Goal: Task Accomplishment & Management: Manage account settings

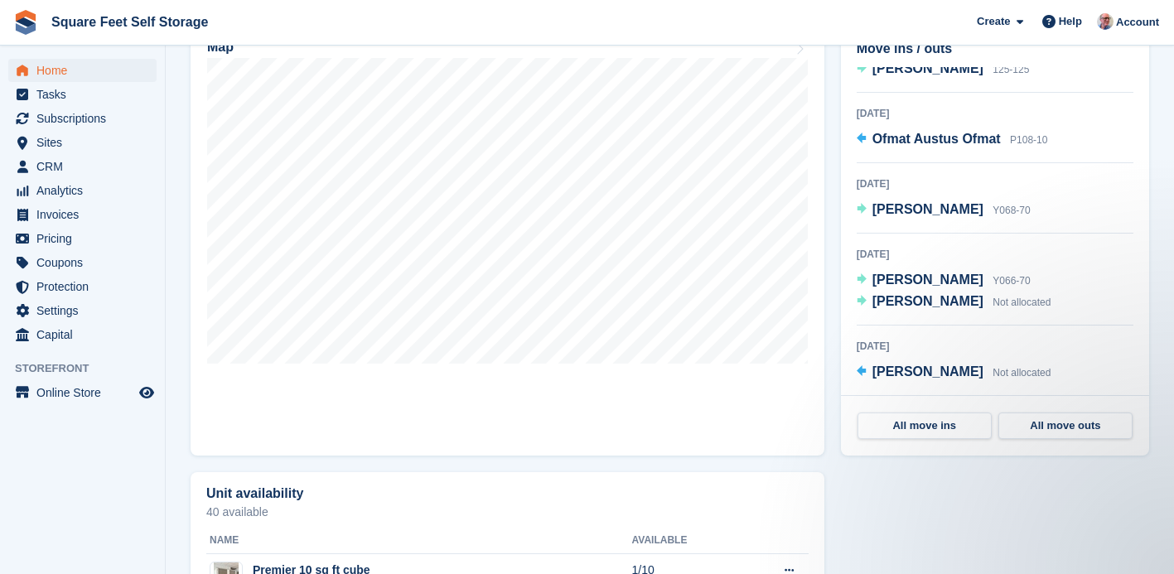
scroll to position [274, 0]
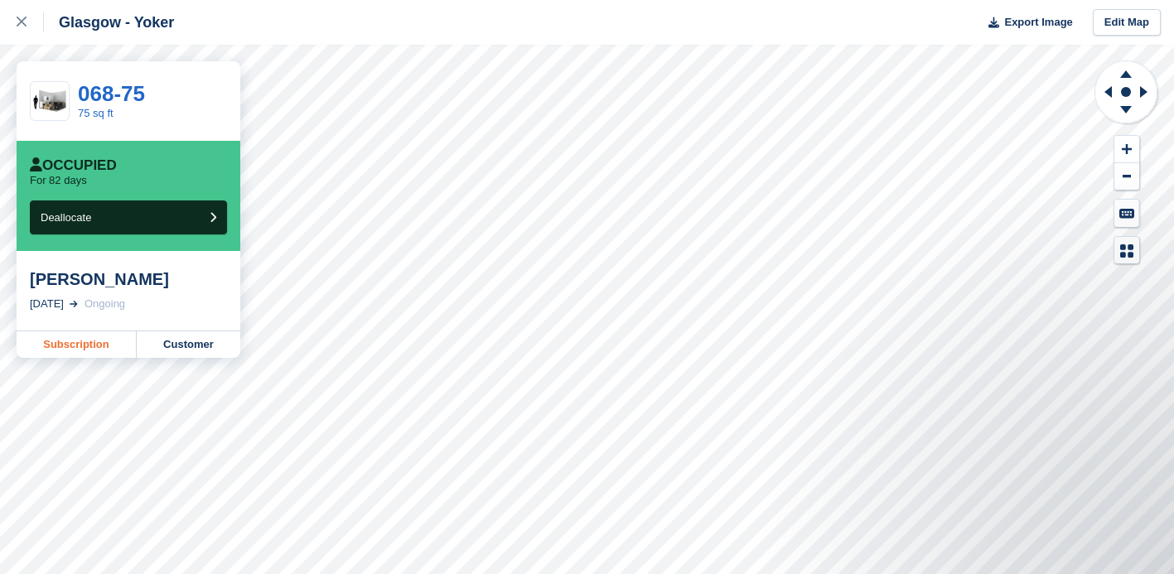
click at [80, 345] on link "Subscription" at bounding box center [77, 344] width 120 height 27
click at [89, 345] on link "Subscription" at bounding box center [77, 344] width 120 height 27
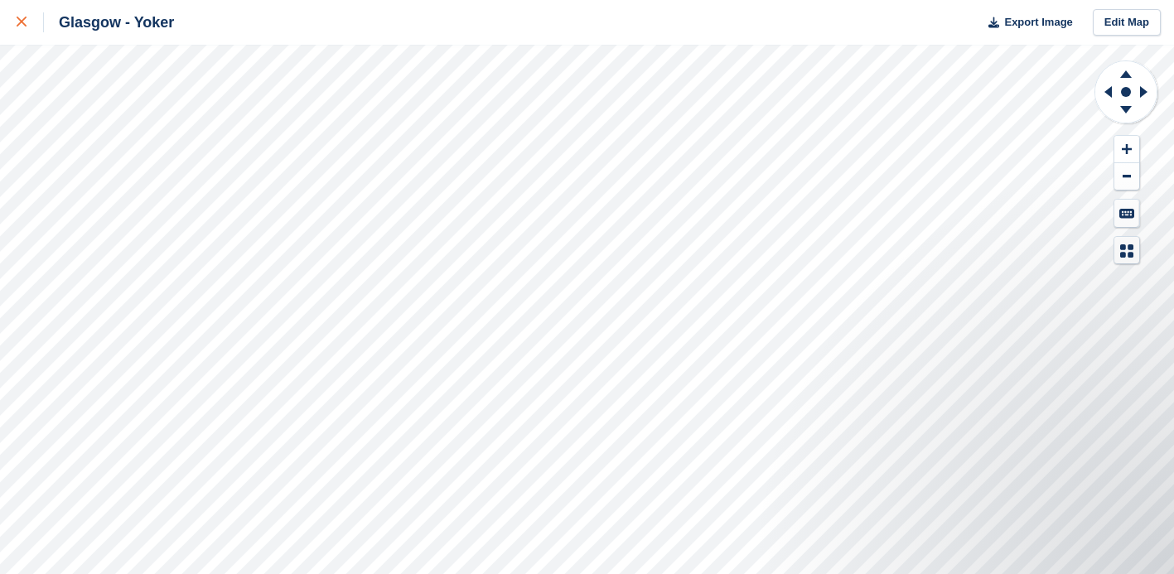
click at [17, 17] on icon at bounding box center [22, 22] width 10 height 10
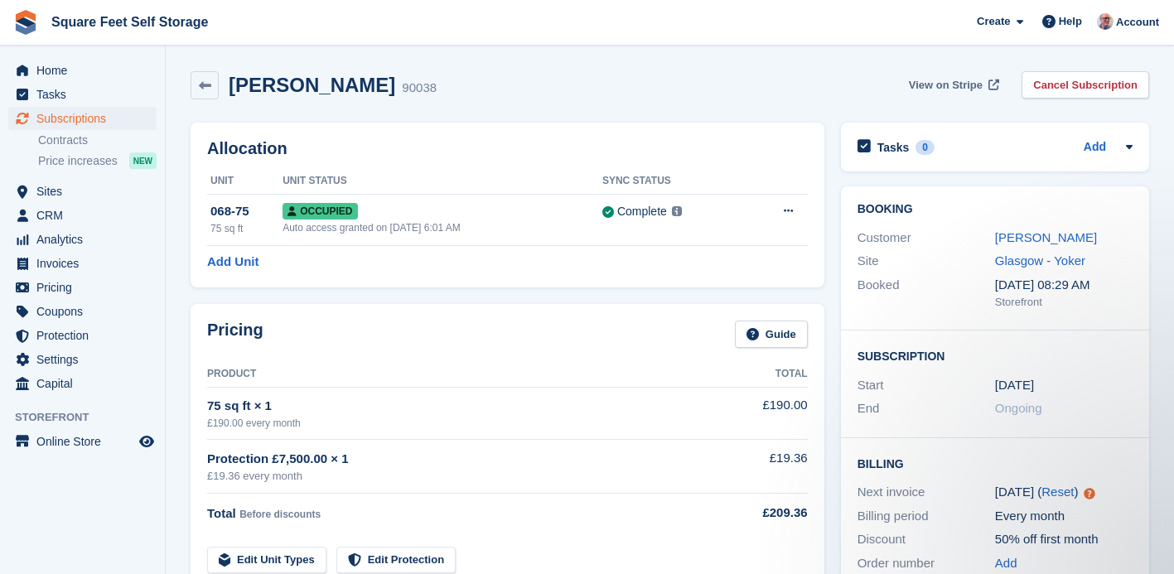
click at [943, 85] on span "View on Stripe" at bounding box center [946, 85] width 74 height 17
click at [1024, 237] on link "[PERSON_NAME]" at bounding box center [1046, 237] width 102 height 14
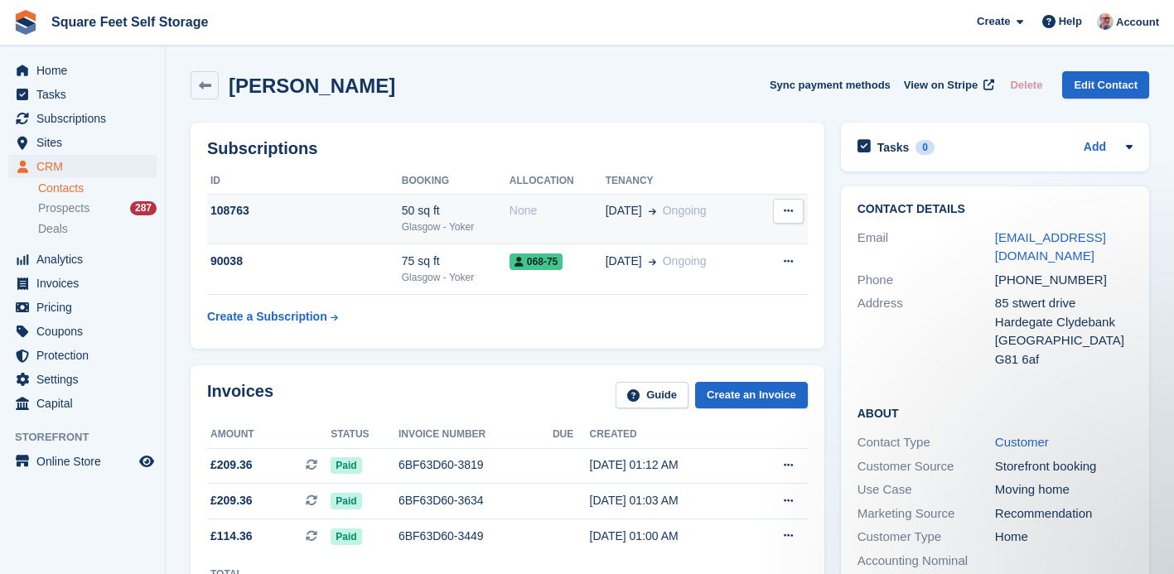
click at [788, 213] on icon at bounding box center [788, 210] width 9 height 11
click at [669, 207] on span "Ongoing" at bounding box center [685, 210] width 44 height 13
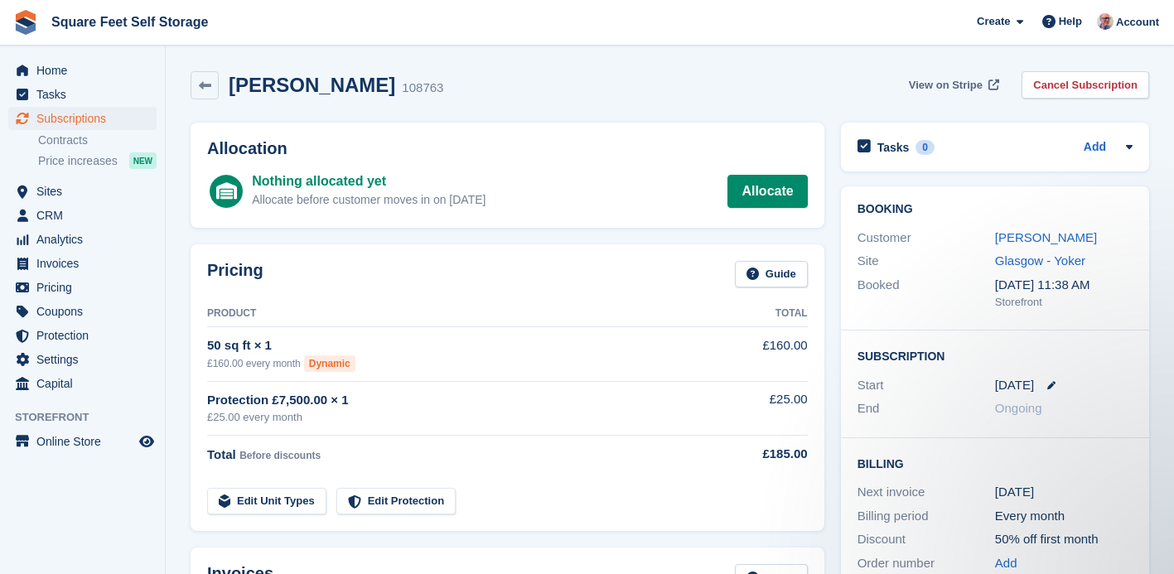
click at [928, 84] on span "View on Stripe" at bounding box center [946, 85] width 74 height 17
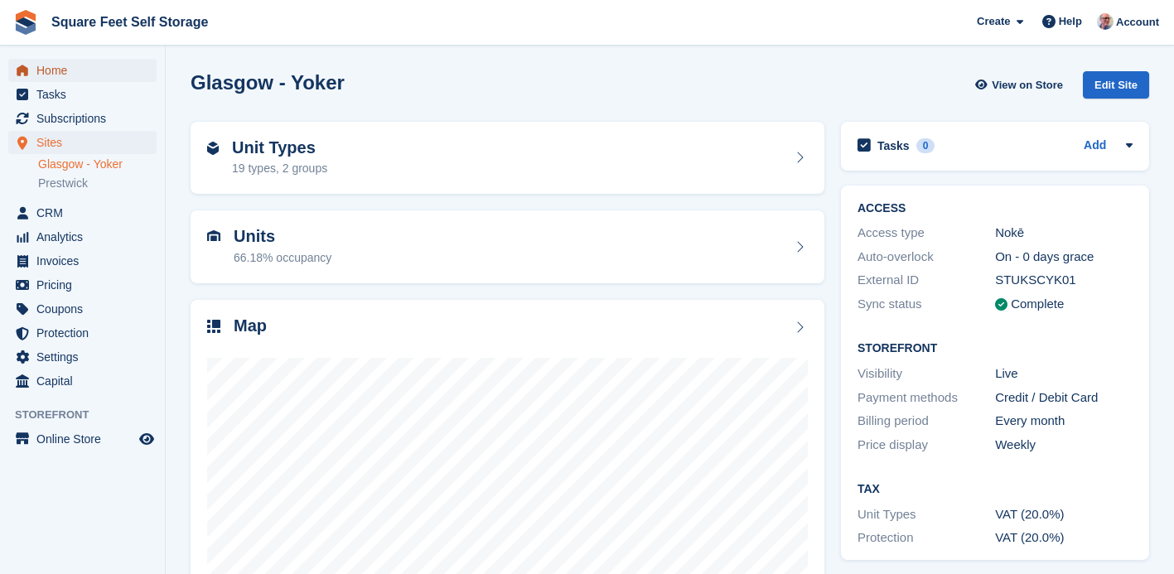
click at [84, 73] on span "Home" at bounding box center [85, 70] width 99 height 23
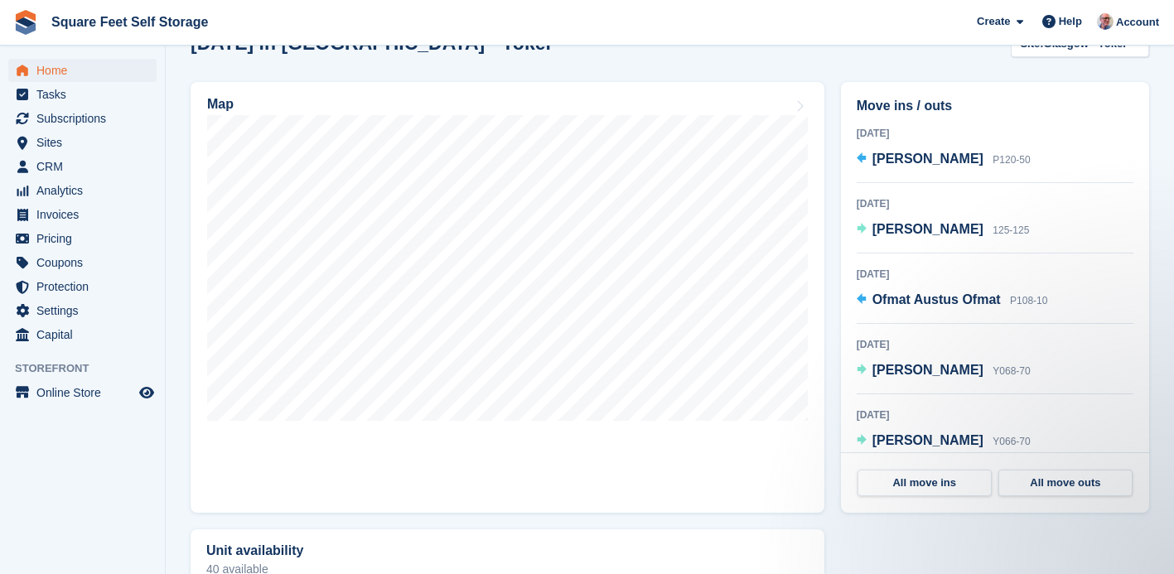
scroll to position [463, 0]
click at [60, 70] on span "Home" at bounding box center [85, 70] width 99 height 23
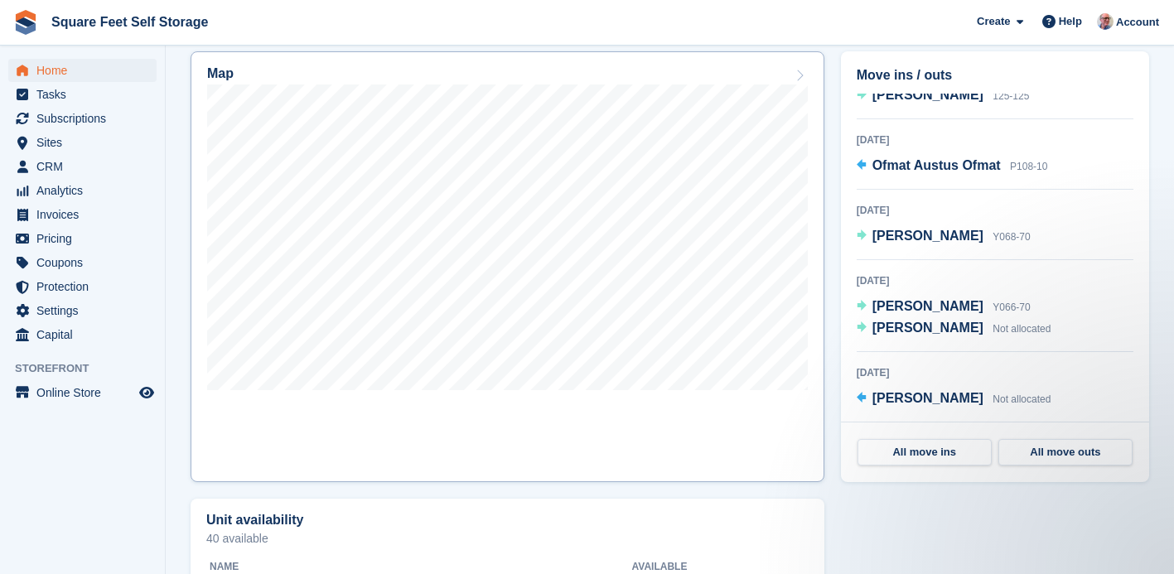
scroll to position [489, 0]
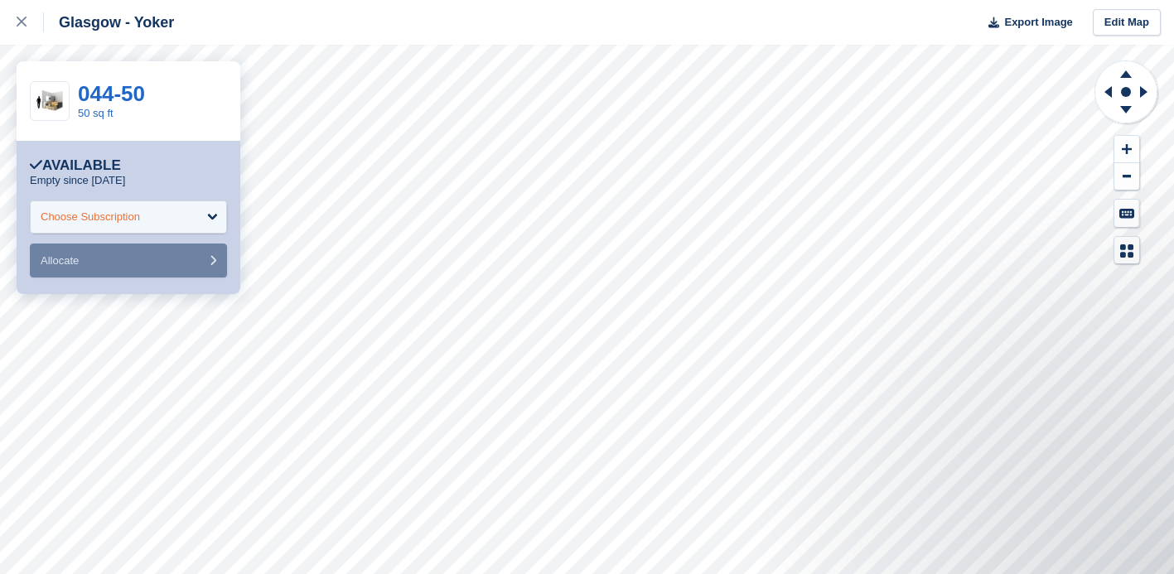
click at [140, 220] on div "Choose Subscription" at bounding box center [90, 217] width 99 height 17
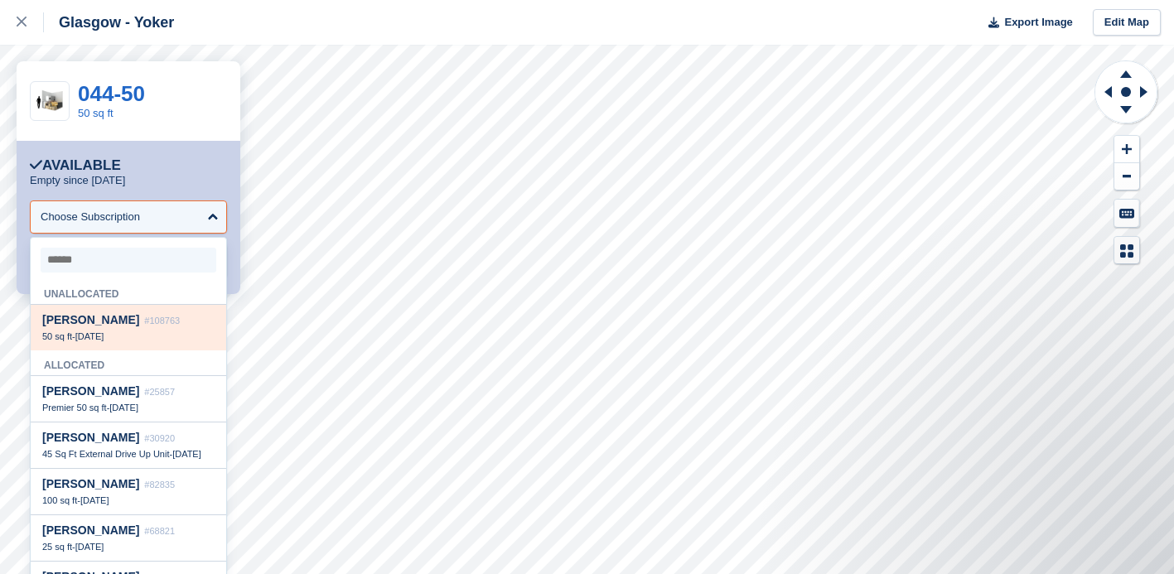
click at [131, 332] on div "50 sq ft - 27 Sep" at bounding box center [128, 336] width 172 height 12
select select "******"
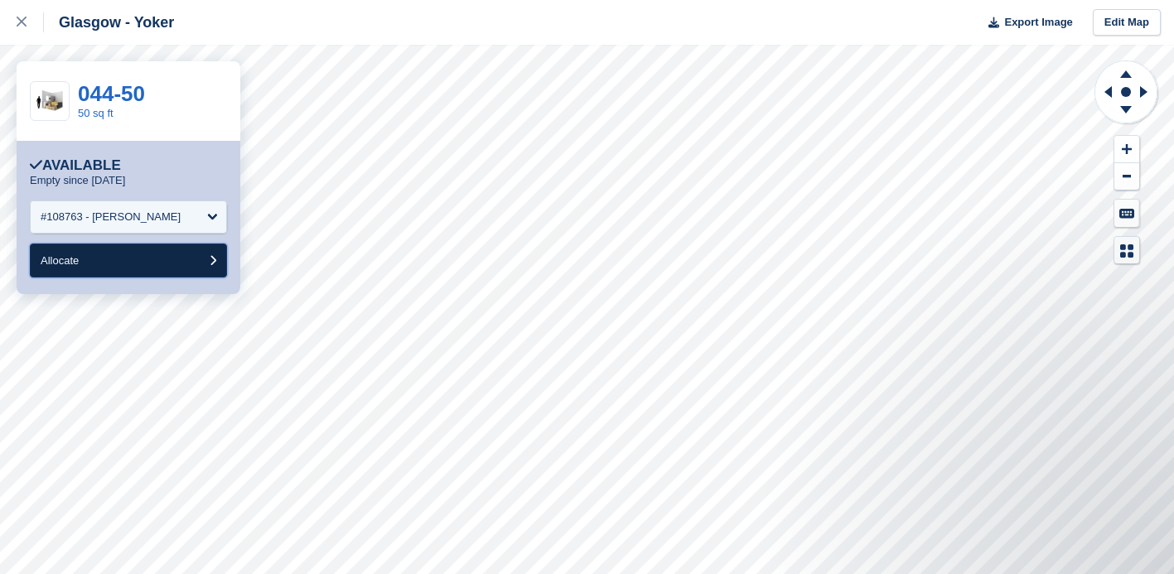
click at [164, 263] on button "Allocate" at bounding box center [128, 260] width 197 height 34
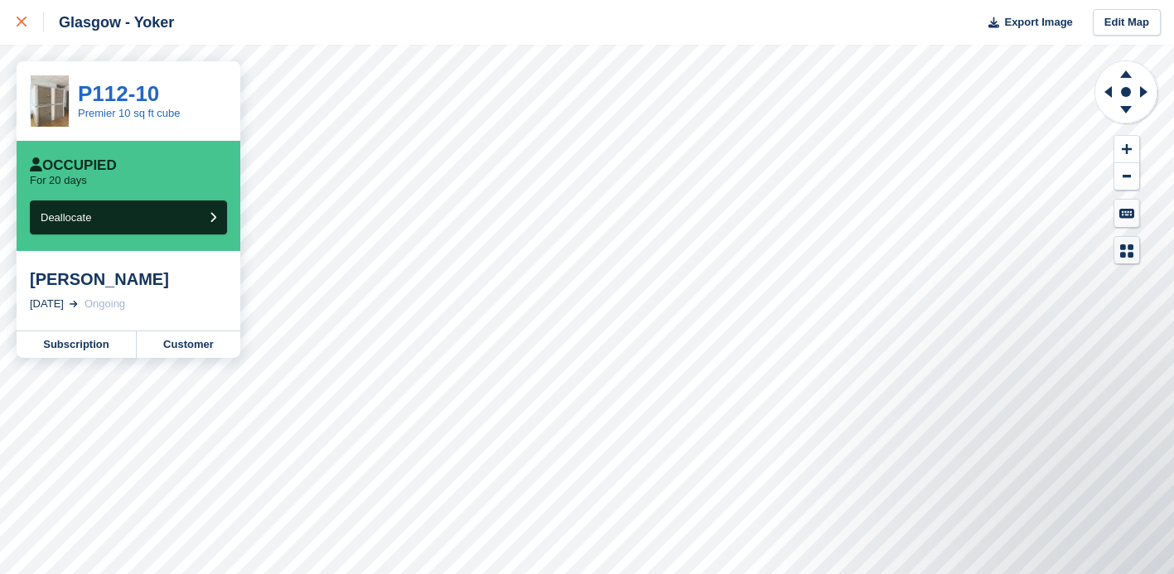
click at [23, 23] on icon at bounding box center [22, 22] width 10 height 10
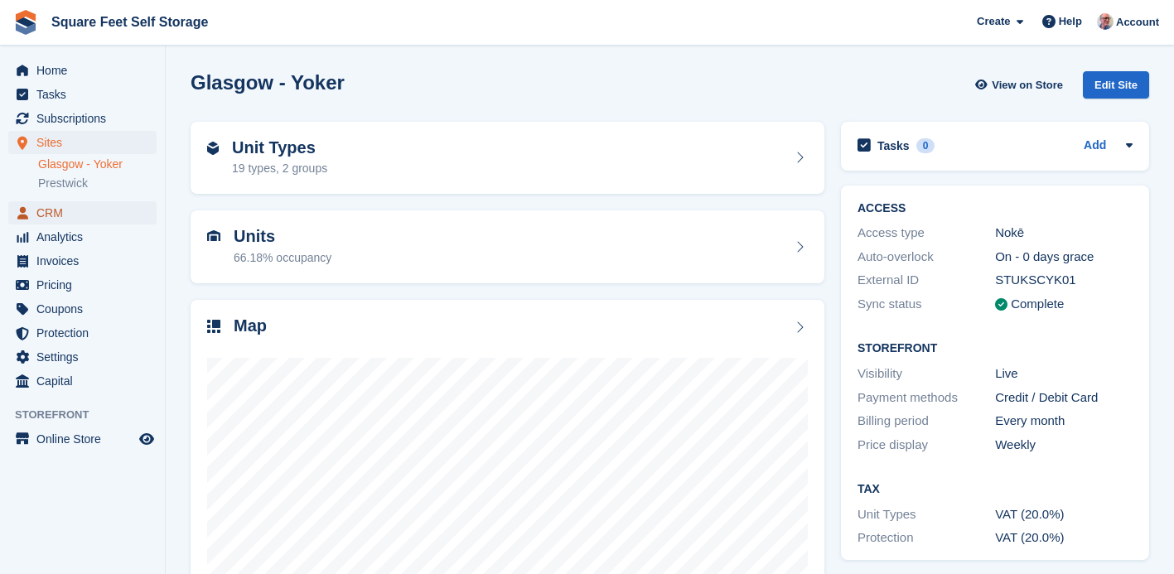
click at [58, 211] on span "CRM" at bounding box center [85, 212] width 99 height 23
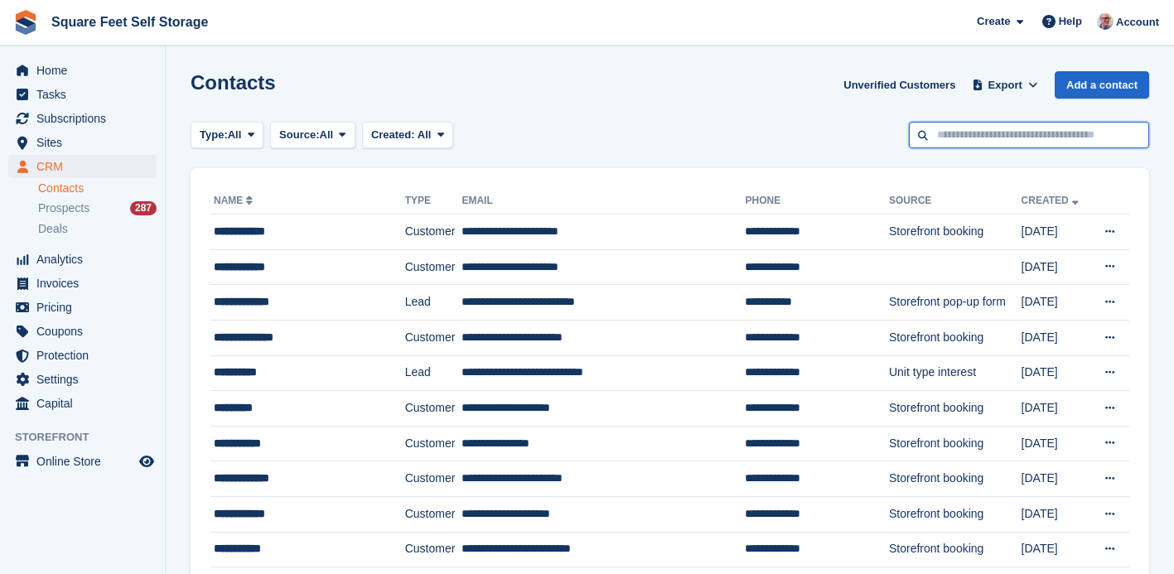
click at [974, 135] on input "text" at bounding box center [1029, 135] width 240 height 27
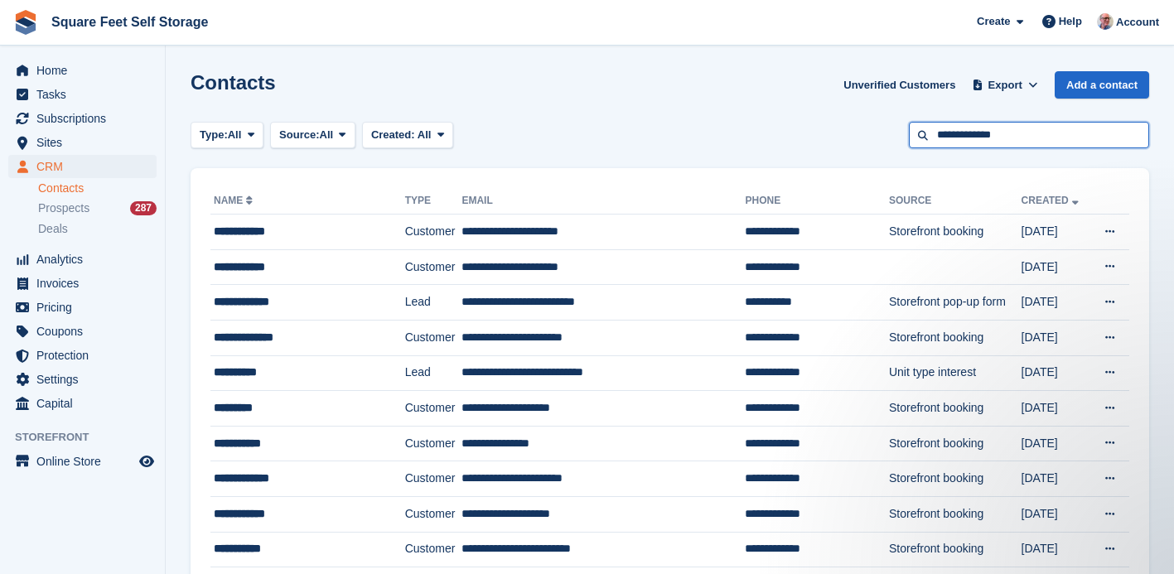
type input "**********"
